Goal: Find specific page/section

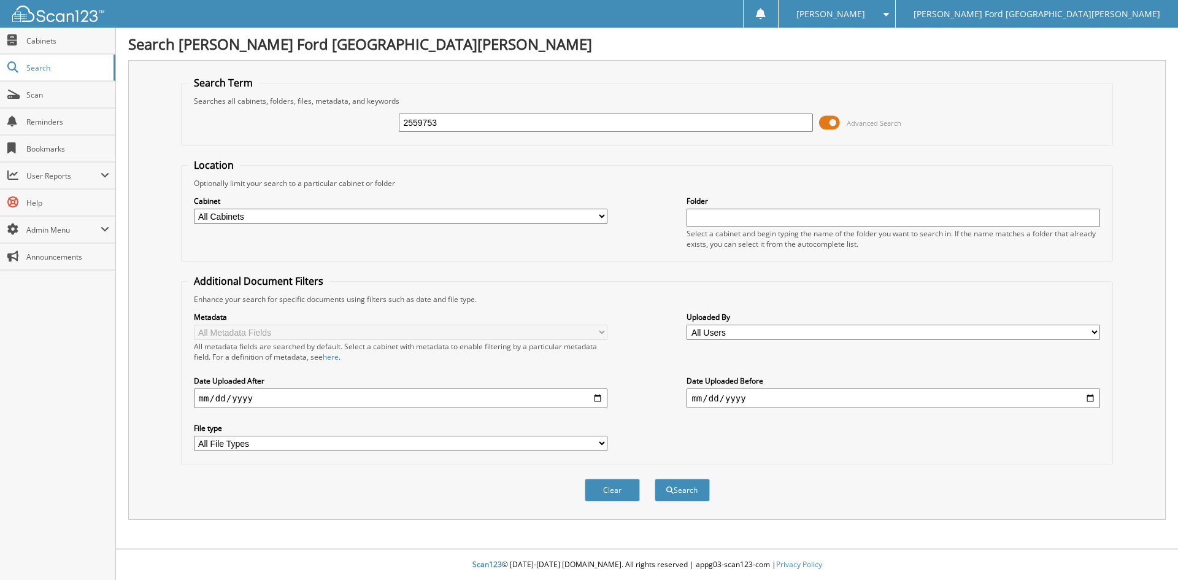
type input "2559753"
click at [655, 479] on button "Search" at bounding box center [682, 490] width 55 height 23
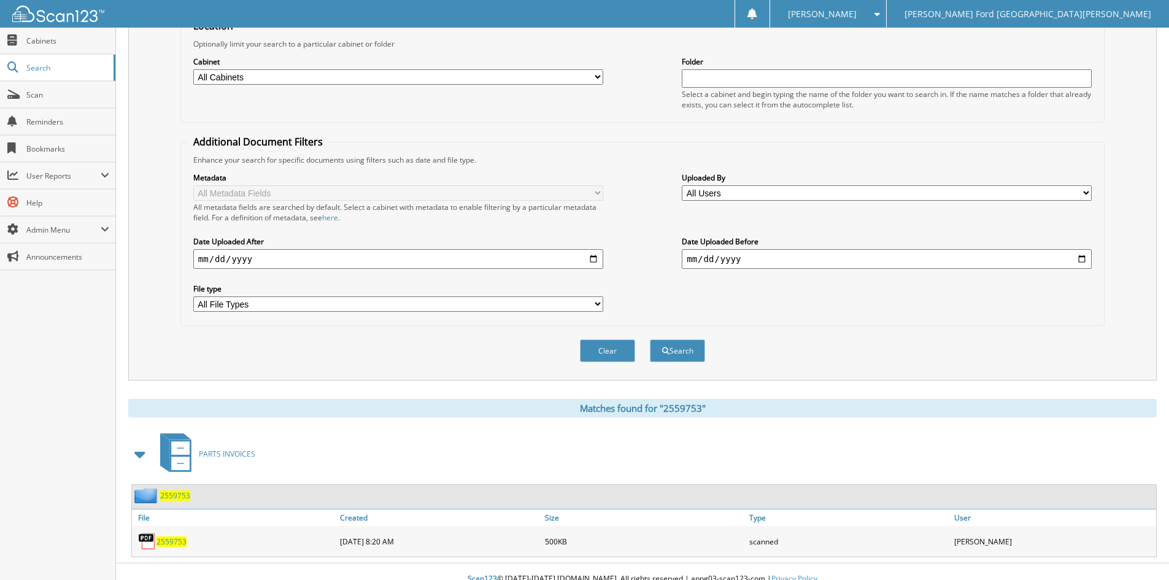
scroll to position [154, 0]
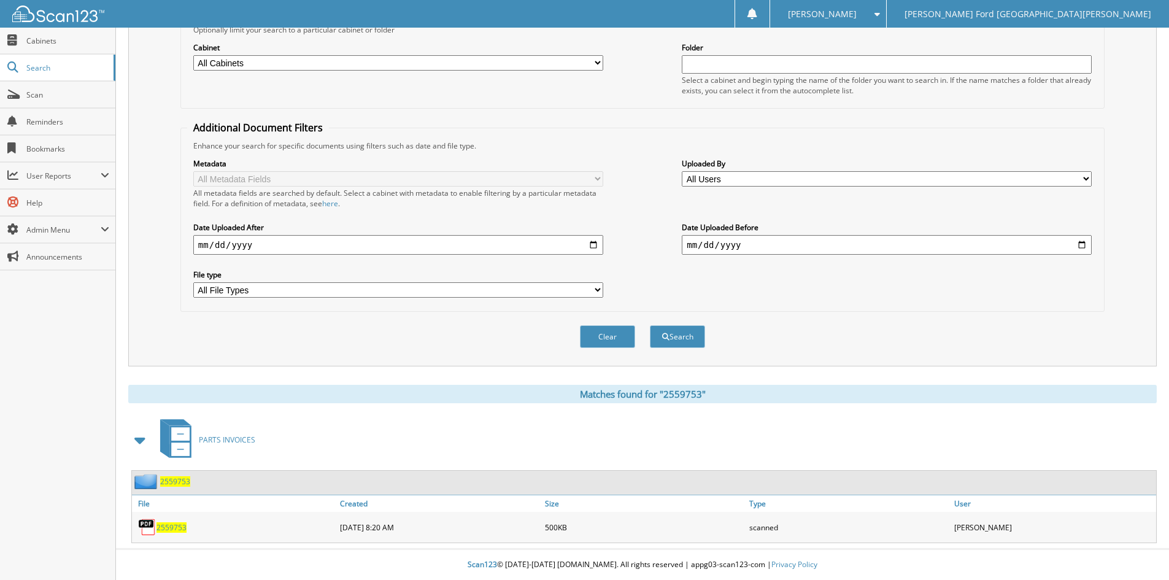
click at [177, 528] on span "2559753" at bounding box center [171, 527] width 30 height 10
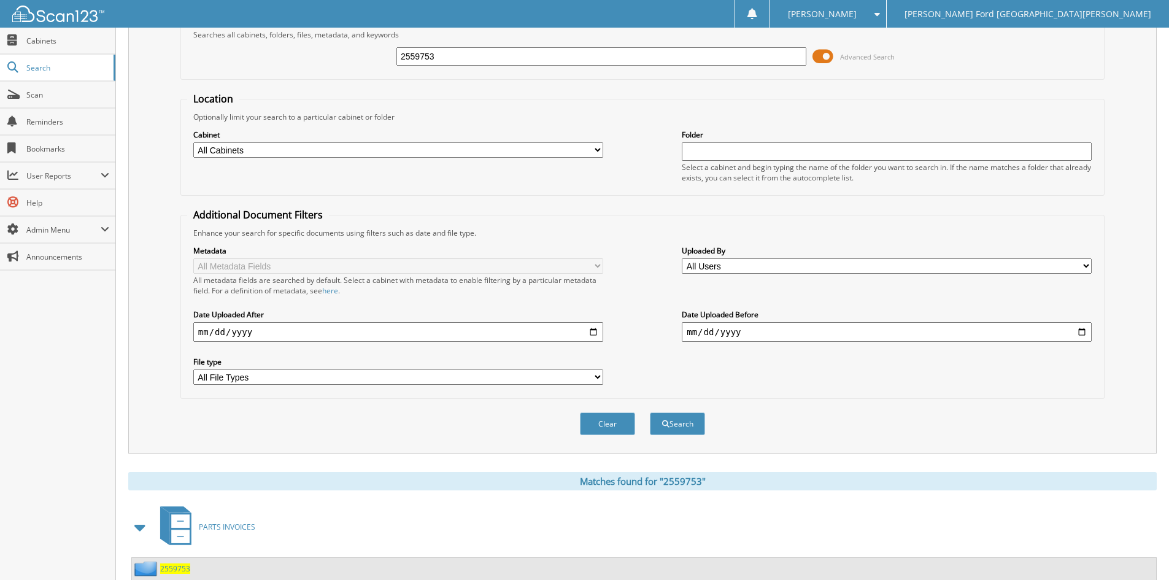
scroll to position [0, 0]
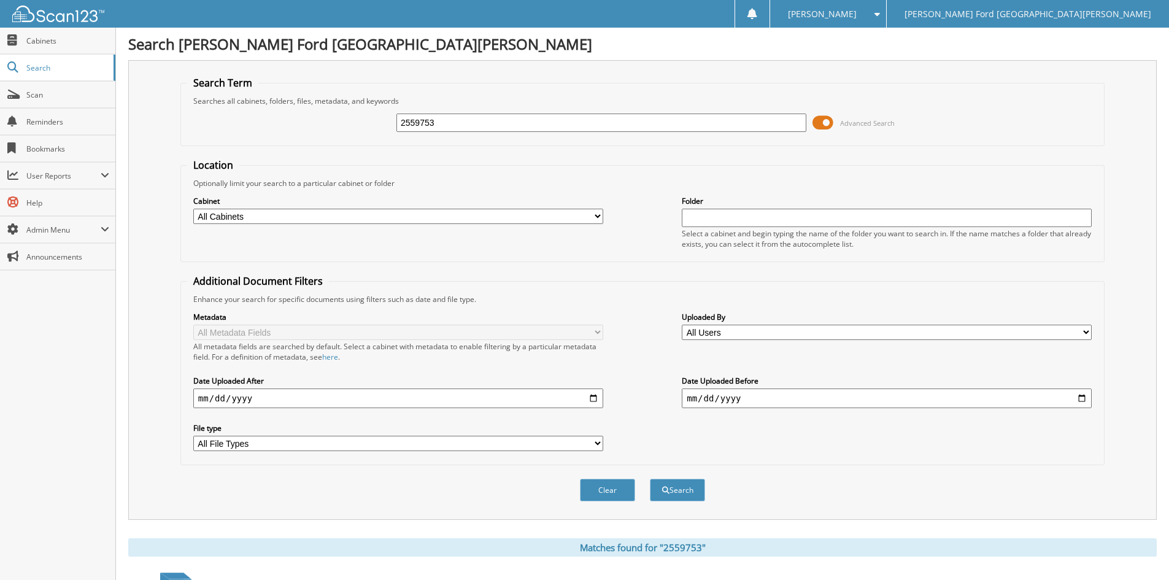
click at [455, 126] on input "2559753" at bounding box center [601, 123] width 410 height 18
type input "2559735"
click at [650, 479] on button "Search" at bounding box center [677, 490] width 55 height 23
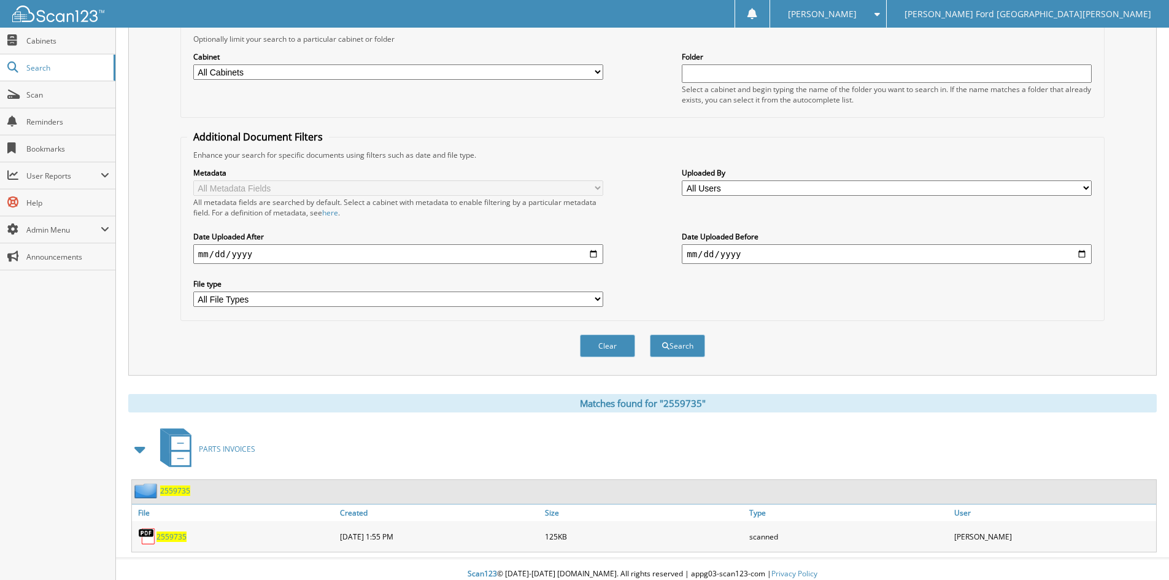
scroll to position [154, 0]
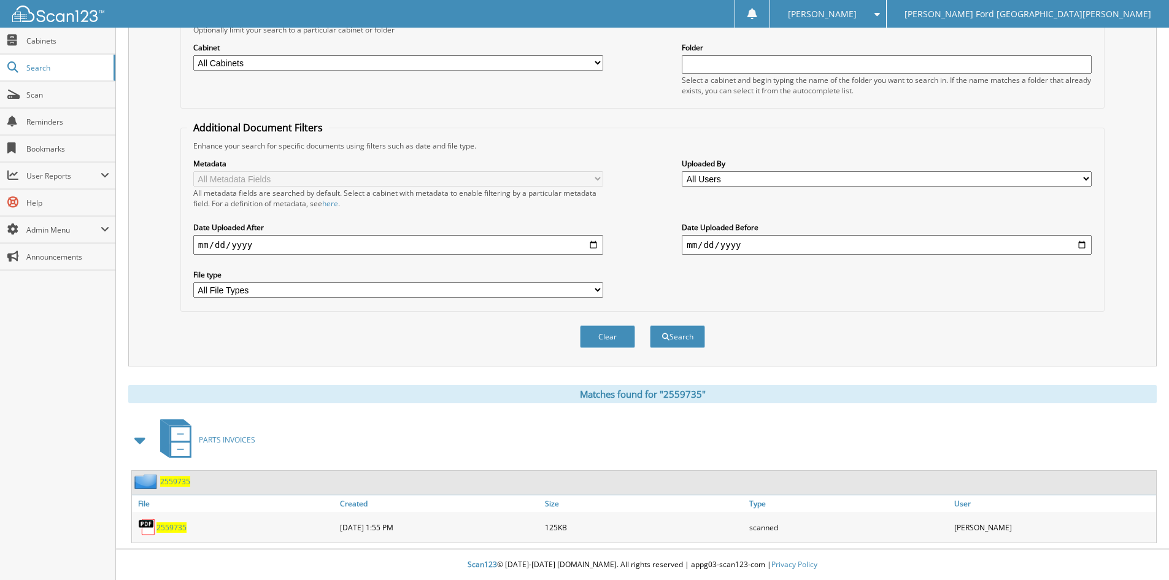
click at [187, 530] on div "2559735" at bounding box center [234, 527] width 205 height 25
click at [174, 528] on span "2559735" at bounding box center [171, 527] width 30 height 10
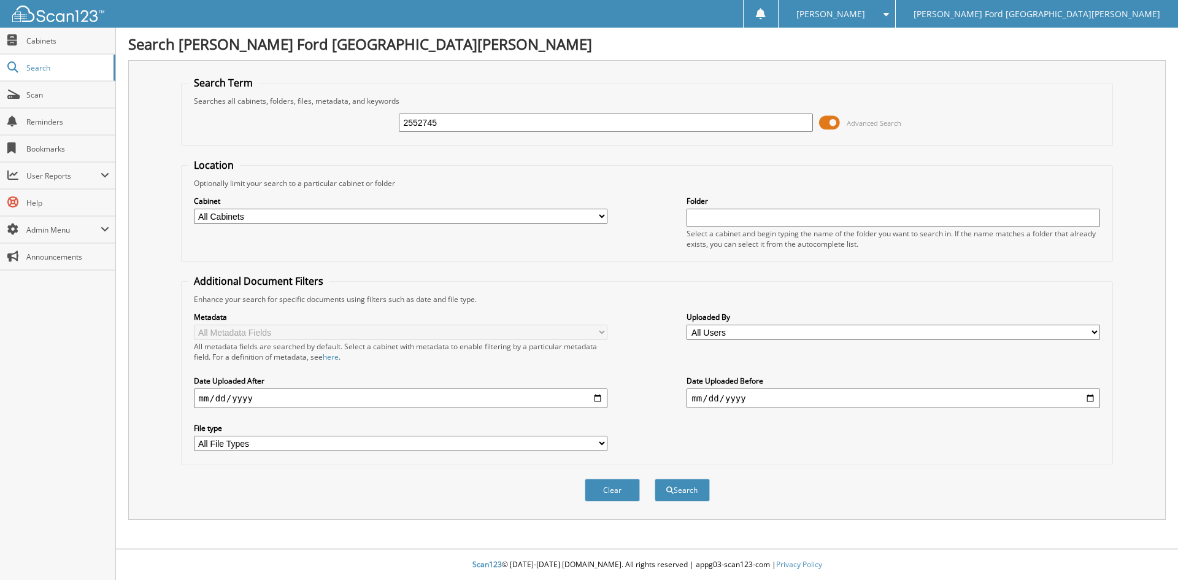
type input "2552745"
click at [655, 479] on button "Search" at bounding box center [682, 490] width 55 height 23
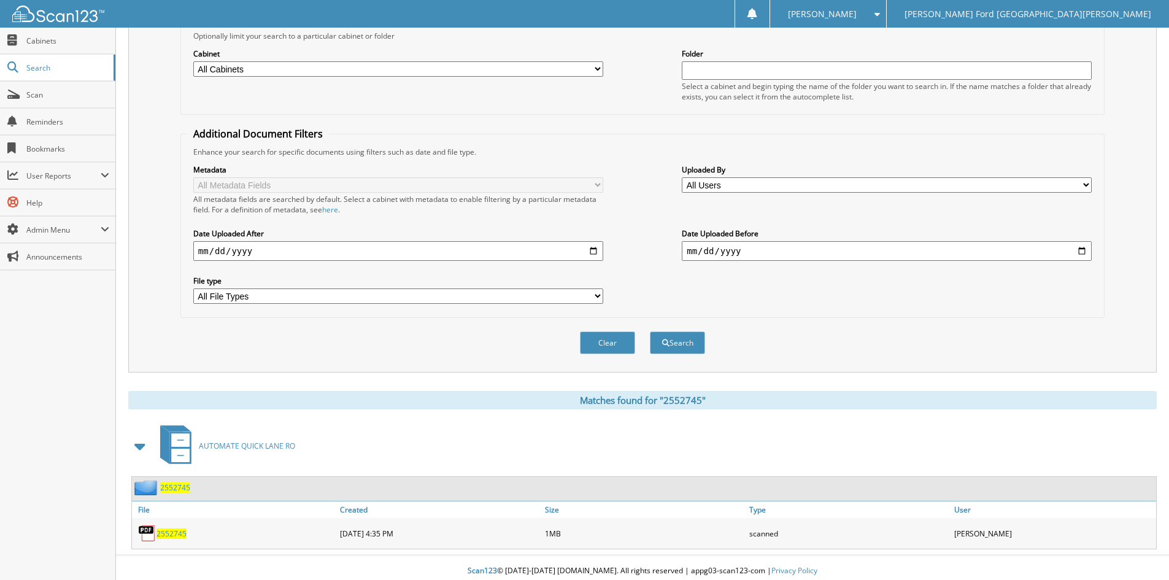
scroll to position [154, 0]
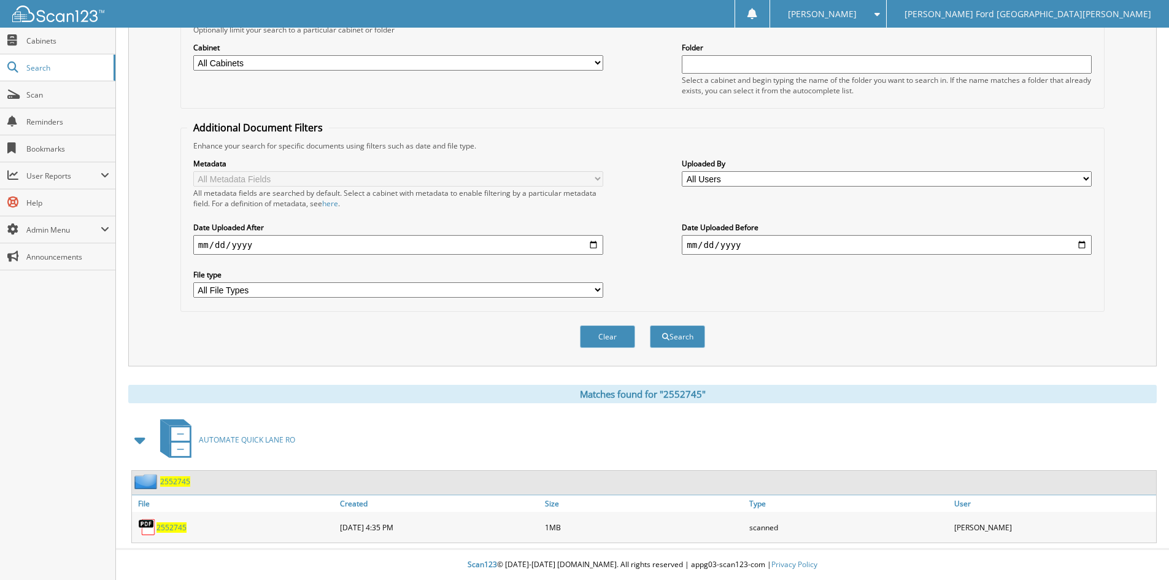
click at [170, 527] on span "2552745" at bounding box center [171, 527] width 30 height 10
